Goal: Check status: Check status

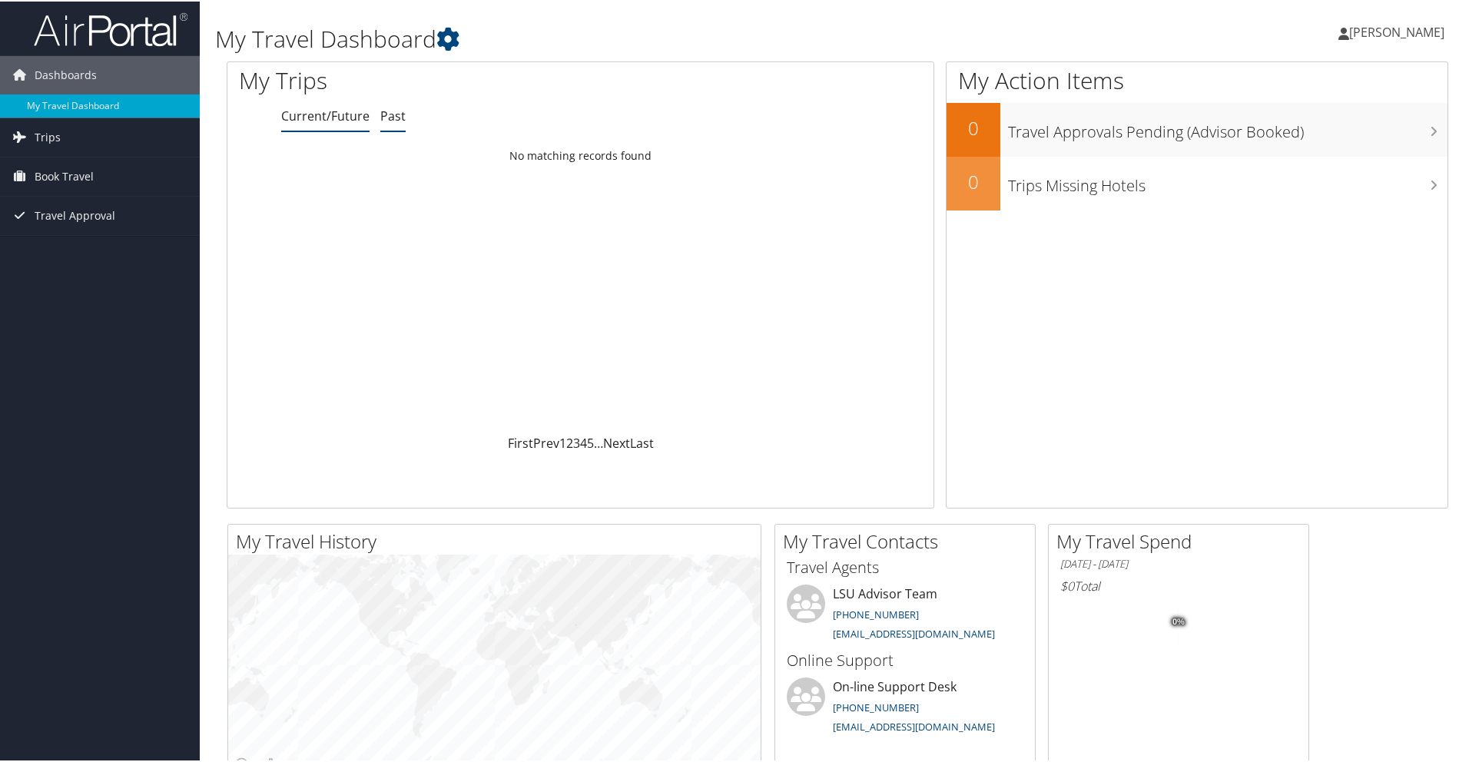
click at [386, 114] on link "Past" at bounding box center [392, 114] width 25 height 17
click at [310, 117] on link "Current/Future" at bounding box center [325, 114] width 88 height 17
click at [390, 124] on li "Past" at bounding box center [392, 115] width 25 height 28
click at [327, 118] on link "Current/Future" at bounding box center [325, 114] width 88 height 17
click at [118, 131] on link "Trips" at bounding box center [100, 136] width 200 height 38
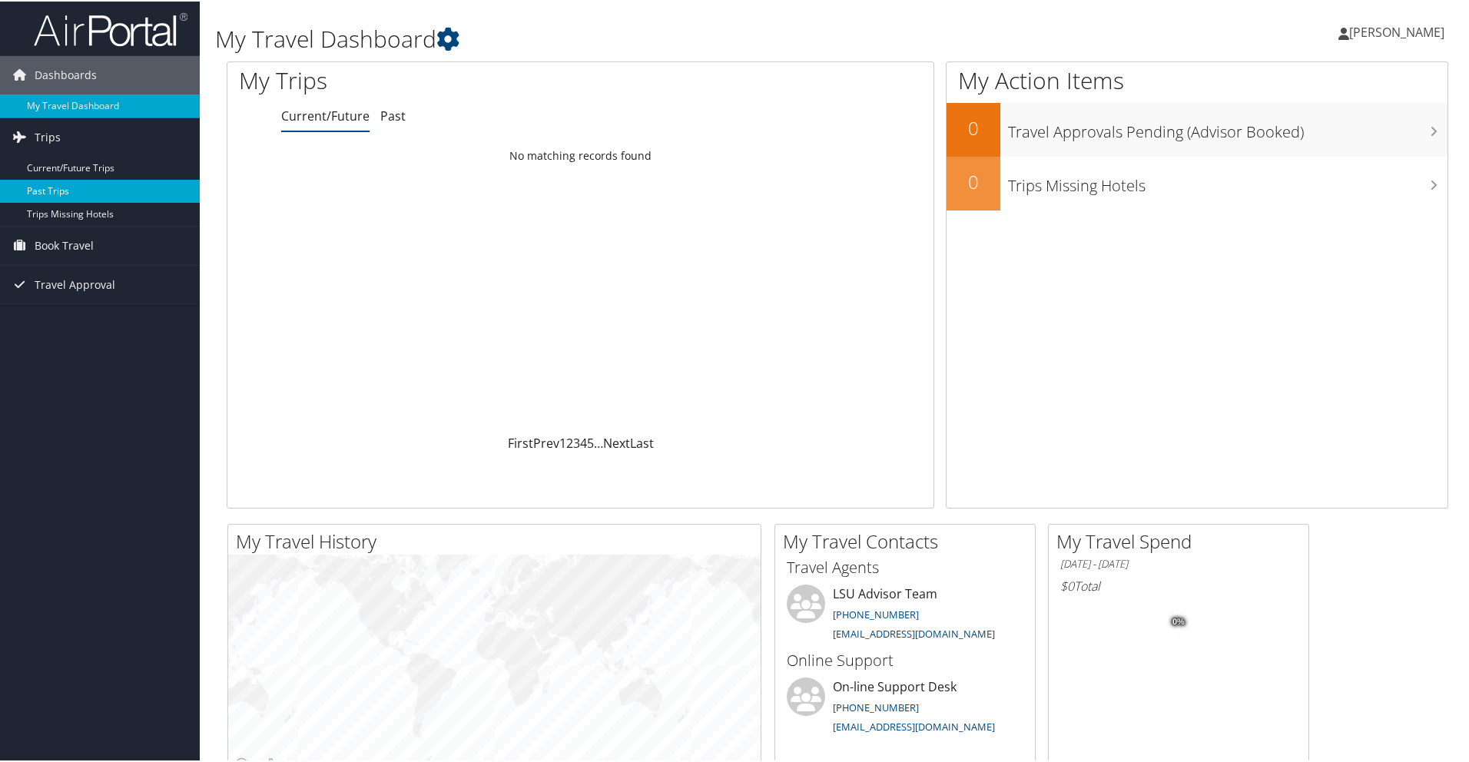
click at [102, 193] on link "Past Trips" at bounding box center [100, 189] width 200 height 23
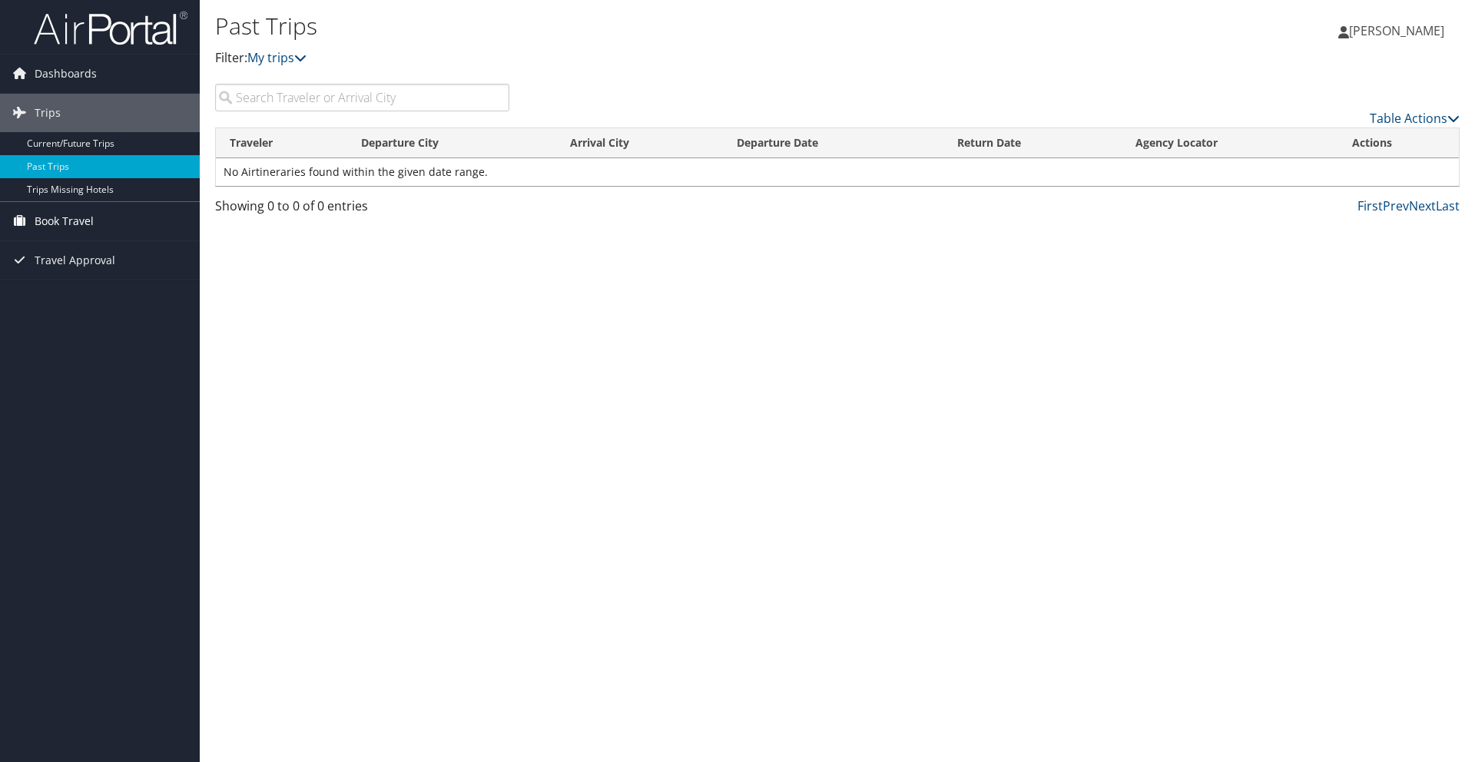
click at [88, 217] on span "Book Travel" at bounding box center [64, 221] width 59 height 38
click at [121, 277] on link "Book/Manage Online Trips" at bounding box center [100, 274] width 200 height 23
click at [157, 111] on link "Trips" at bounding box center [100, 113] width 200 height 38
click at [110, 74] on link "Dashboards" at bounding box center [100, 74] width 200 height 38
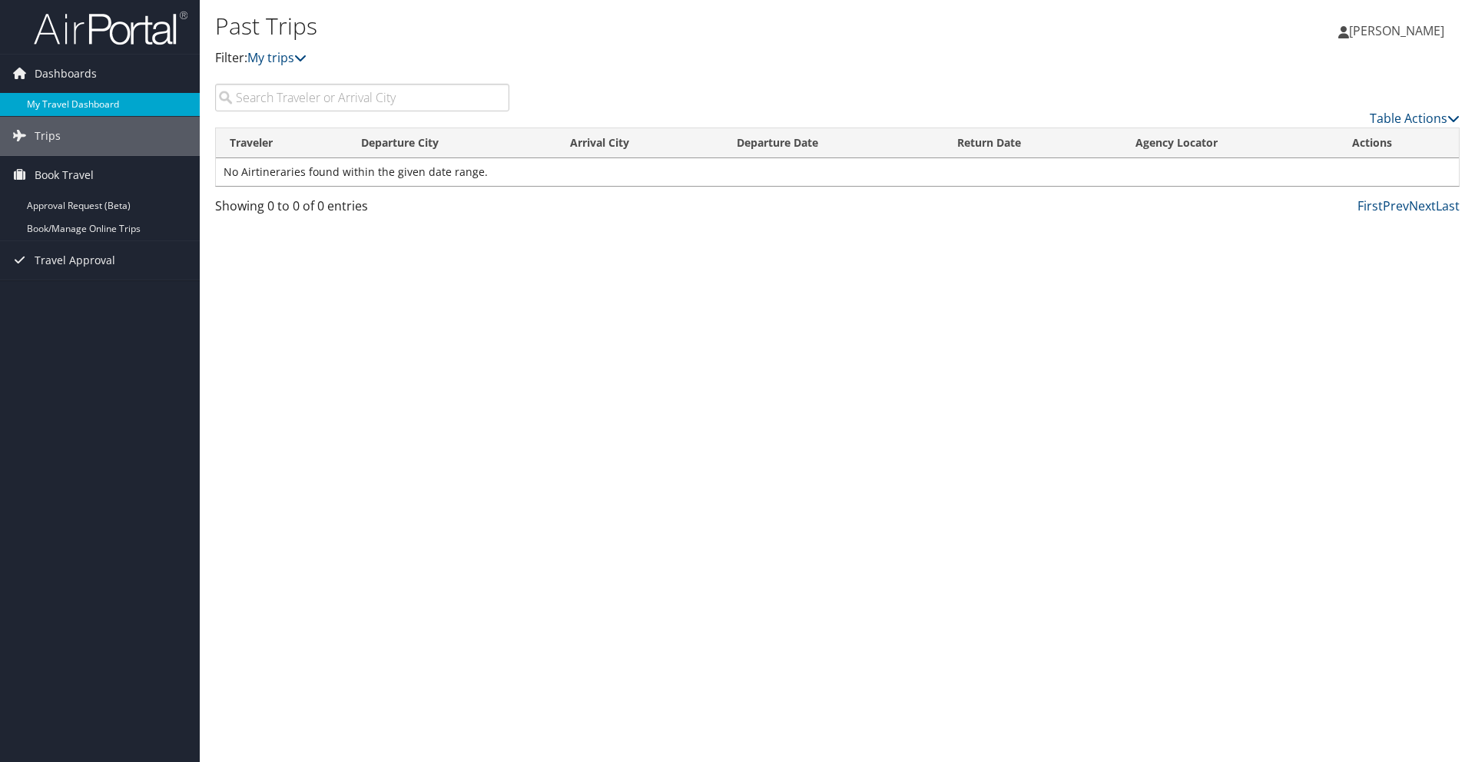
click at [61, 104] on link "My Travel Dashboard" at bounding box center [100, 104] width 200 height 23
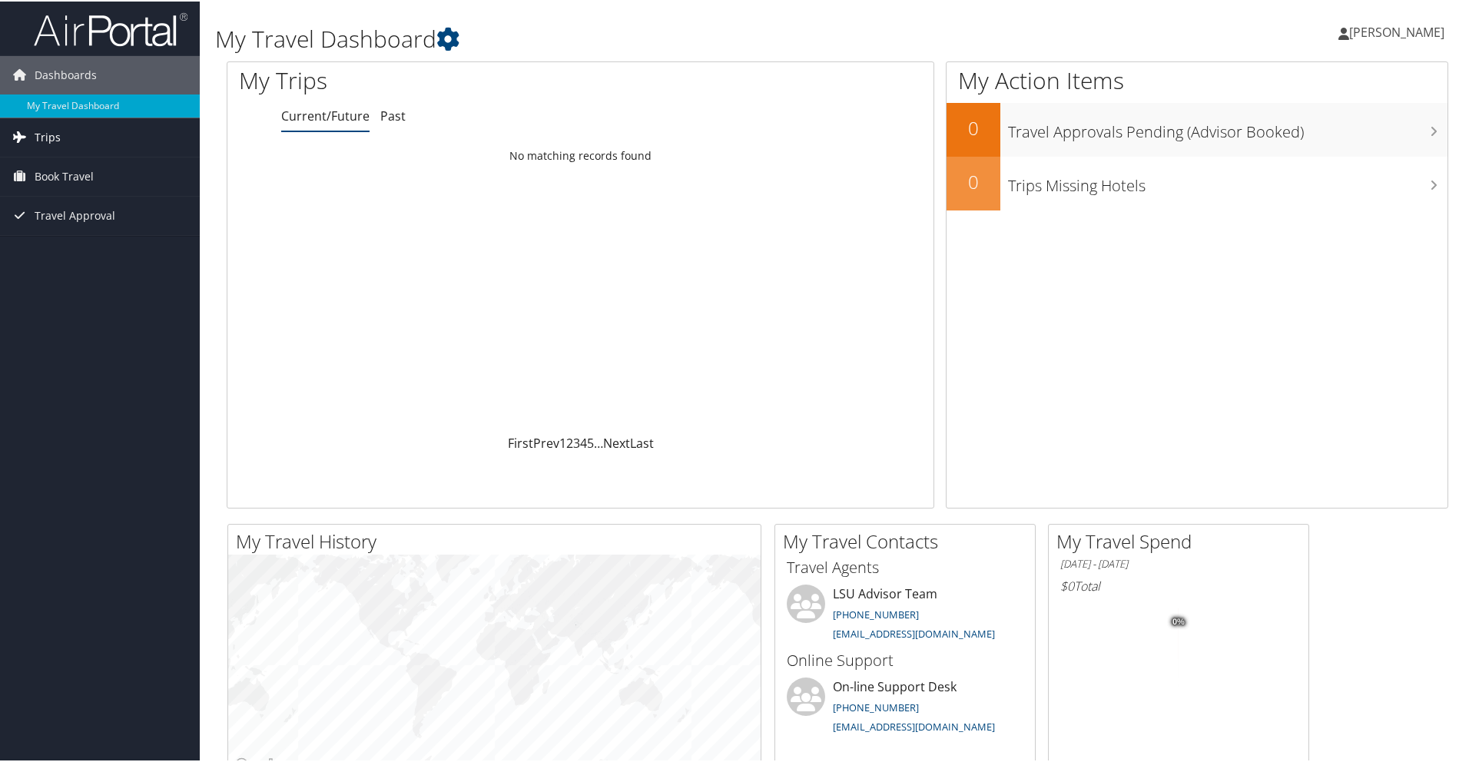
click at [98, 144] on link "Trips" at bounding box center [100, 136] width 200 height 38
click at [103, 167] on link "Current/Future Trips" at bounding box center [100, 166] width 200 height 23
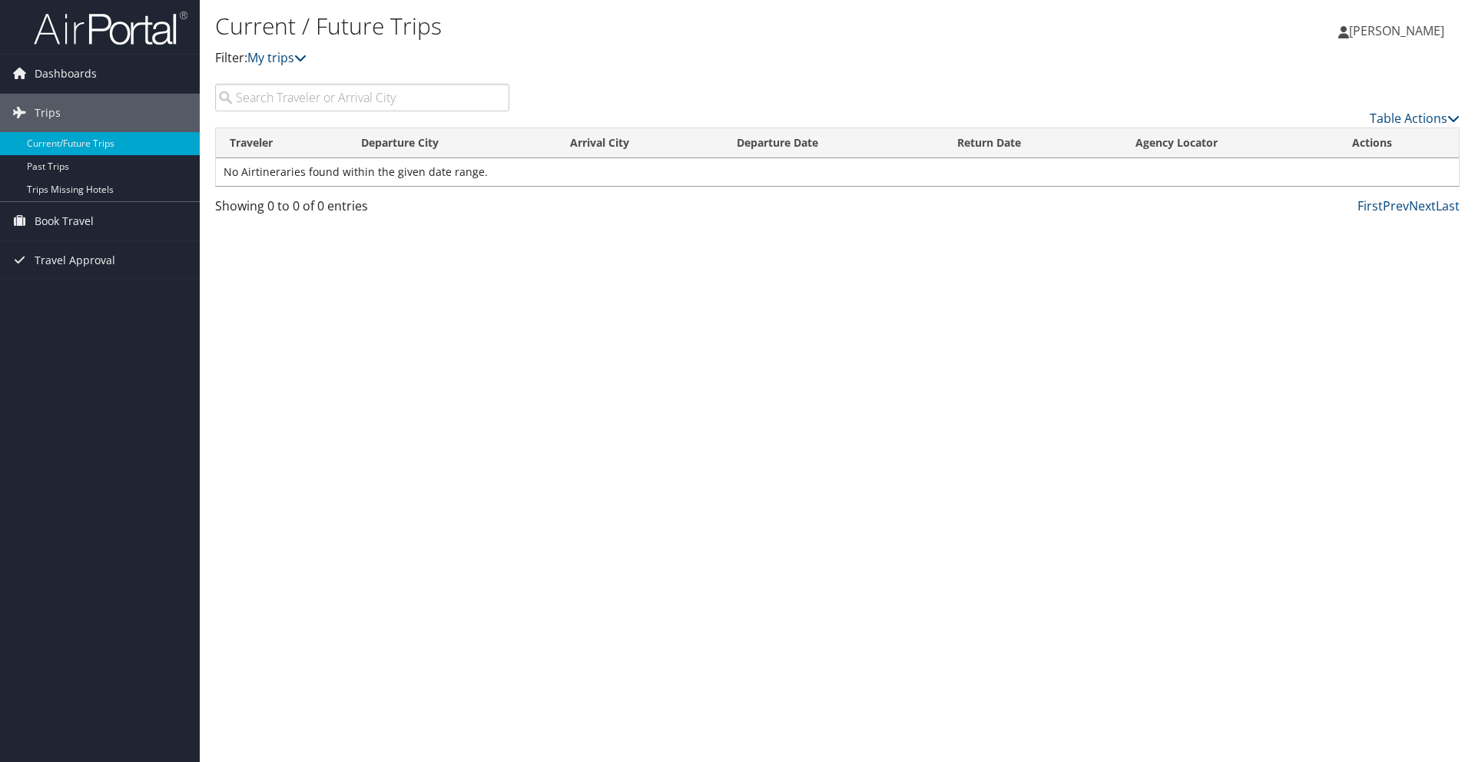
click at [316, 102] on input "search" at bounding box center [362, 98] width 294 height 28
type input "dallas"
